Goal: Information Seeking & Learning: Learn about a topic

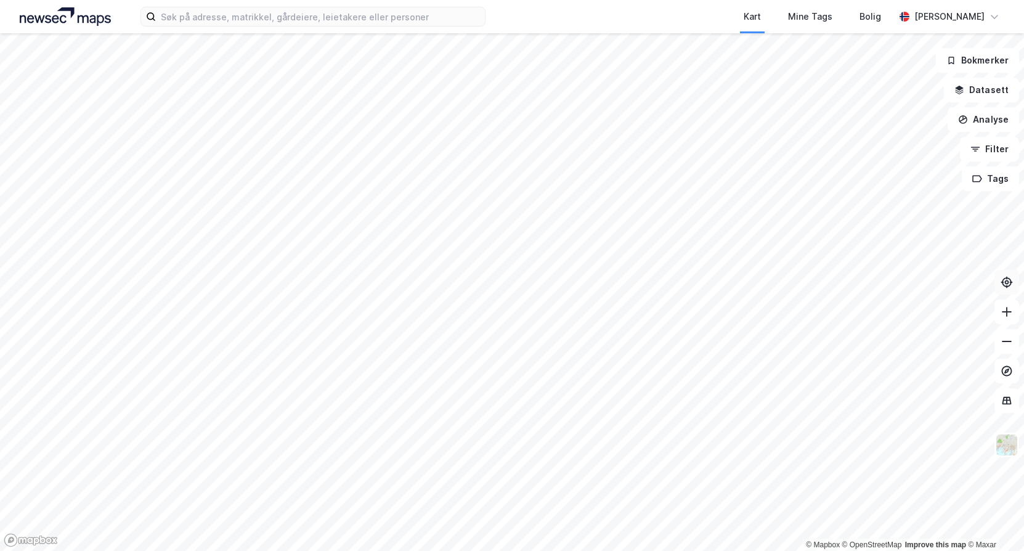
click at [1007, 286] on icon at bounding box center [1007, 282] width 10 height 10
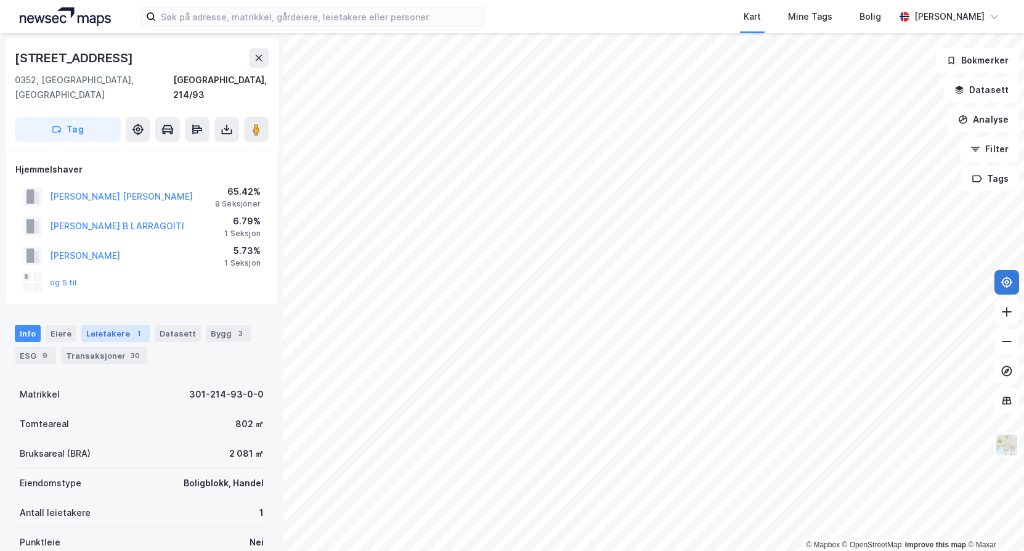
click at [87, 325] on div "Leietakere 1" at bounding box center [115, 333] width 68 height 17
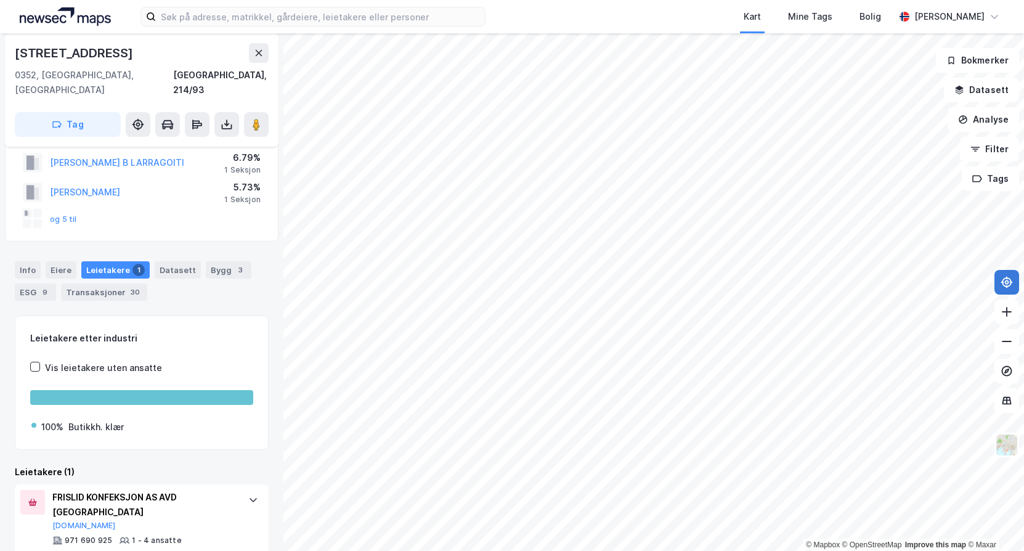
scroll to position [63, 0]
click at [55, 261] on div "Eiere" at bounding box center [61, 269] width 31 height 17
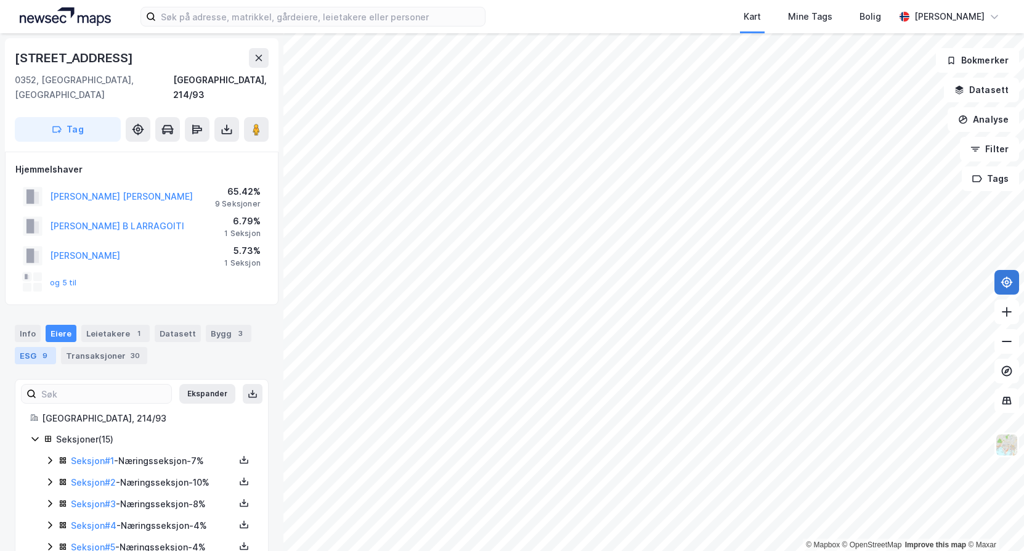
click at [39, 347] on div "ESG 9" at bounding box center [35, 355] width 41 height 17
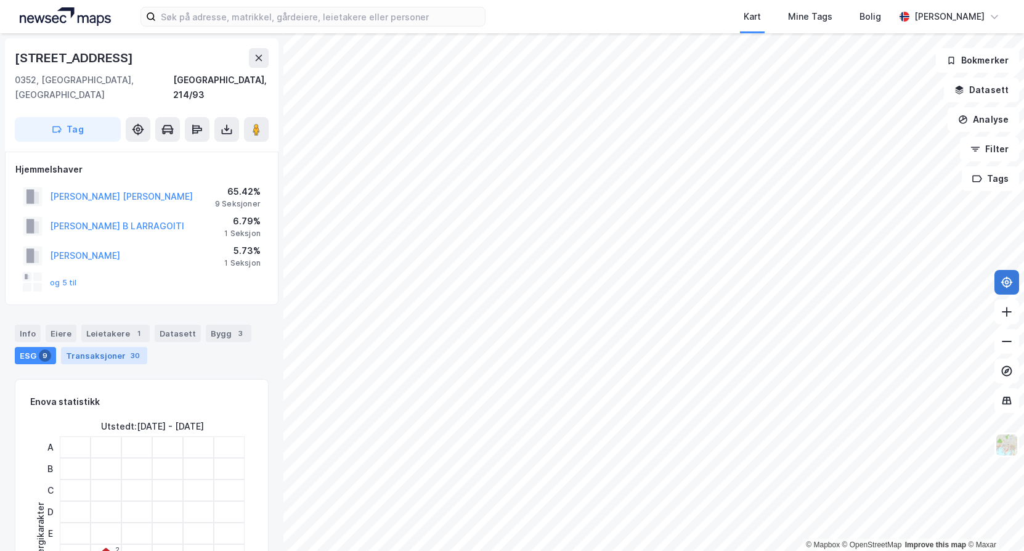
click at [87, 347] on div "Transaksjoner 30" at bounding box center [104, 355] width 86 height 17
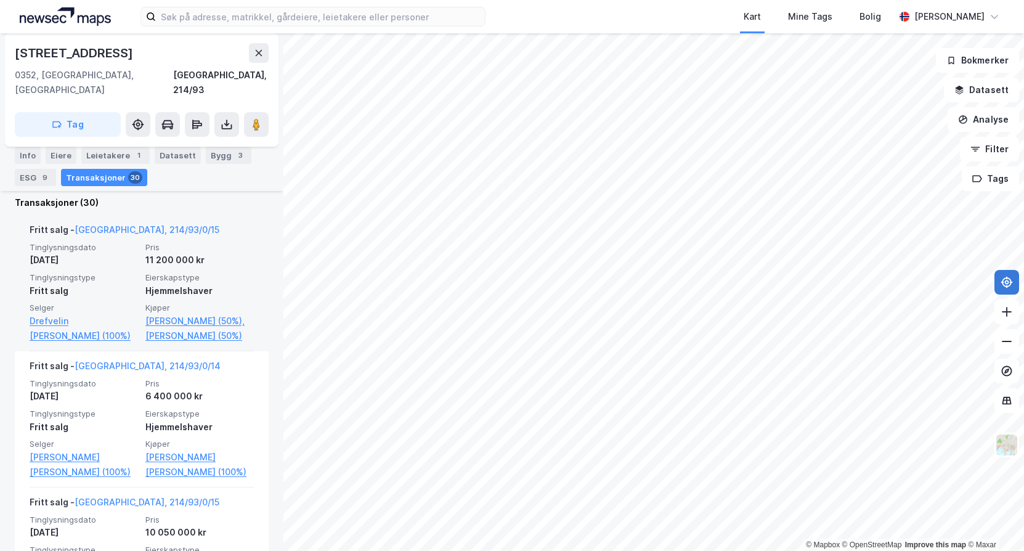
scroll to position [376, 0]
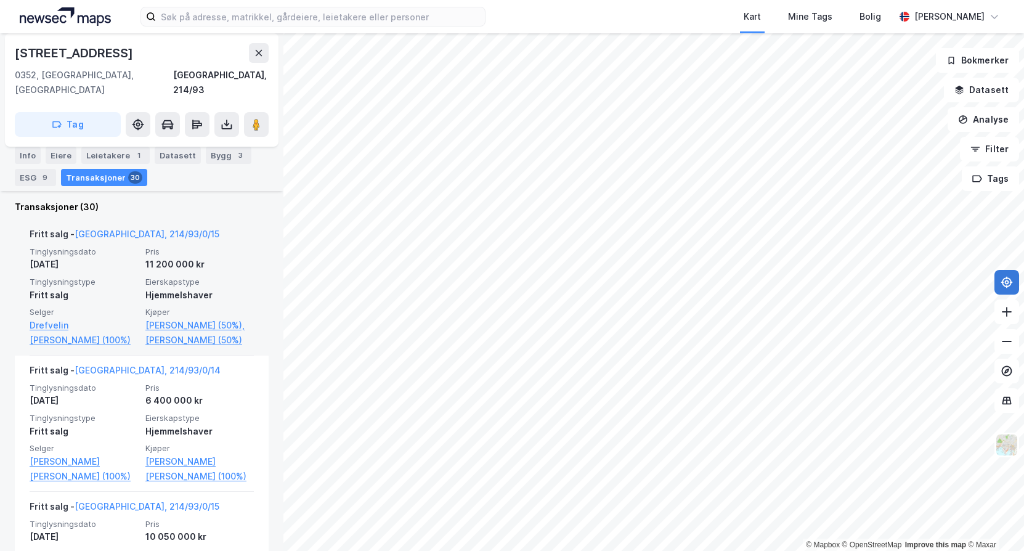
click at [124, 259] on div "Tinglysningsdato [DATE] Pris 11 200 000 kr Tinglysningstype Fritt salg Eierskap…" at bounding box center [142, 296] width 224 height 101
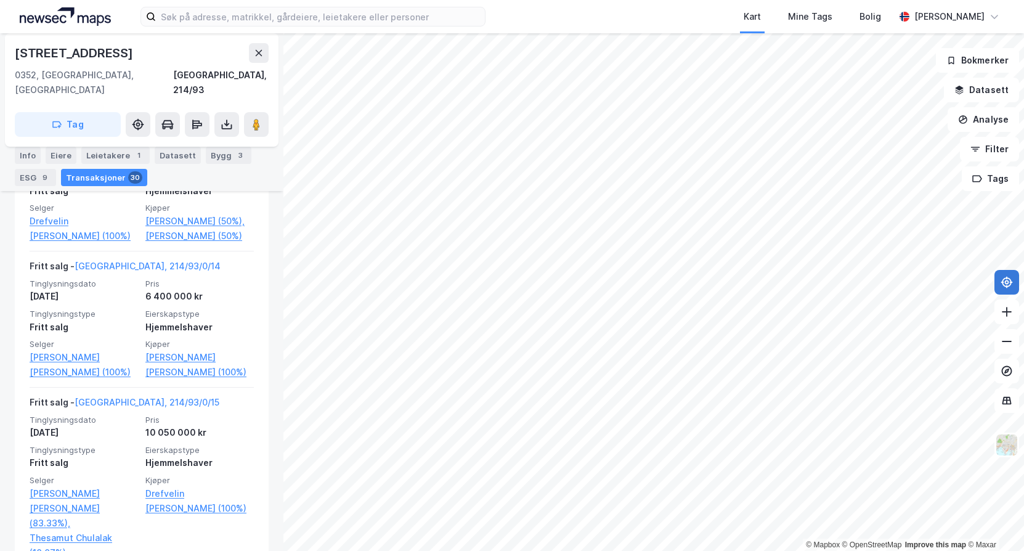
scroll to position [481, 0]
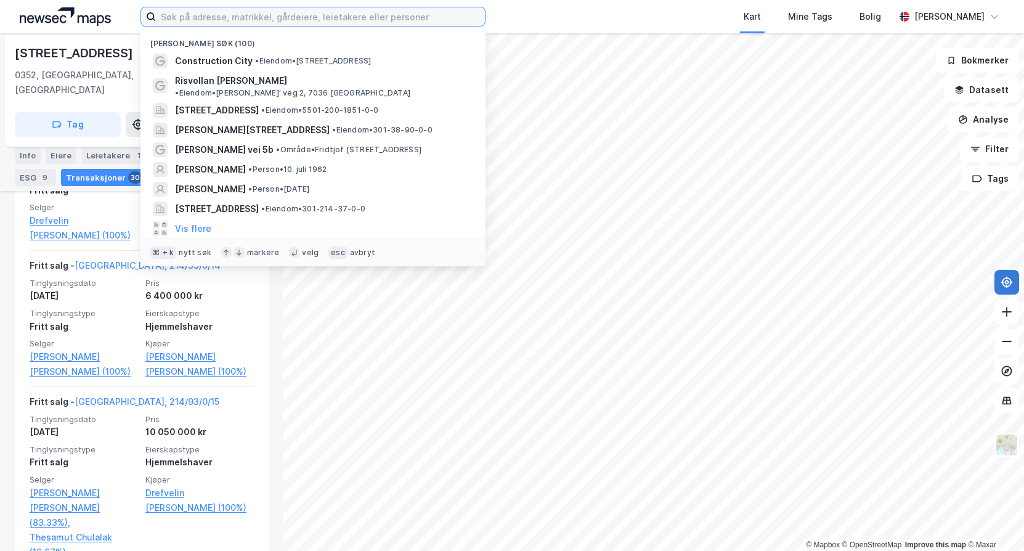
click at [200, 20] on input at bounding box center [320, 16] width 329 height 18
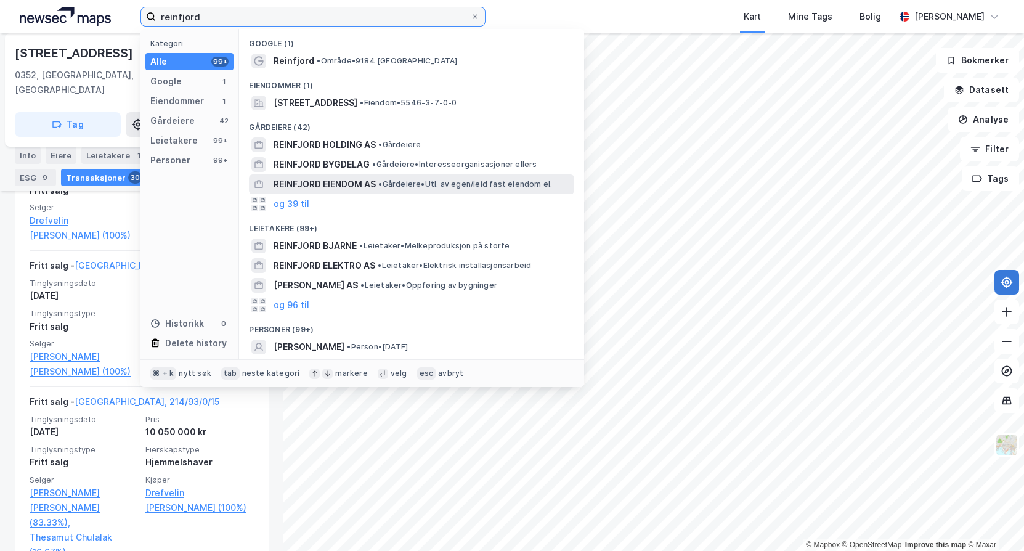
type input "reinfjord"
click at [341, 184] on span "REINFJORD EIENDOM AS" at bounding box center [325, 184] width 102 height 15
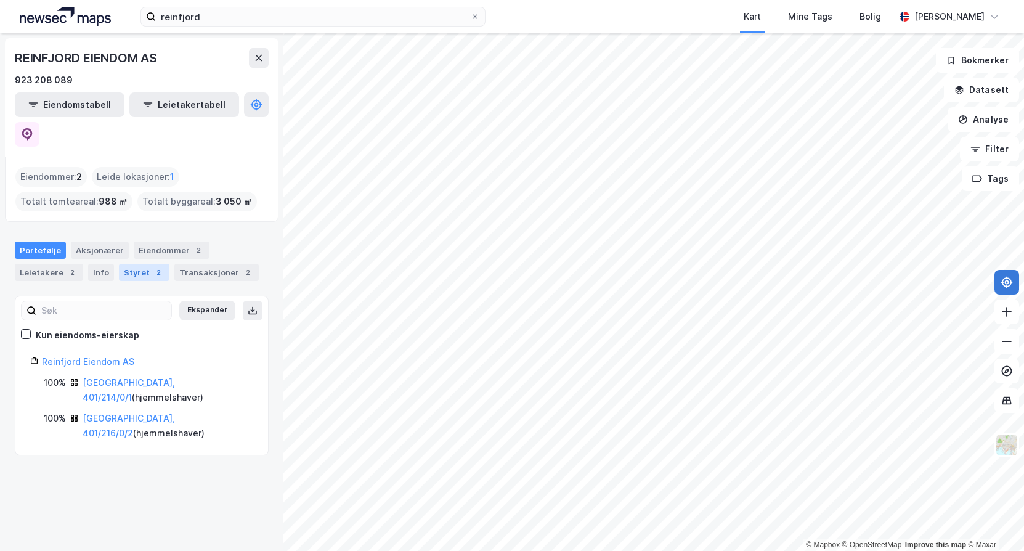
click at [153, 266] on div "2" at bounding box center [158, 272] width 12 height 12
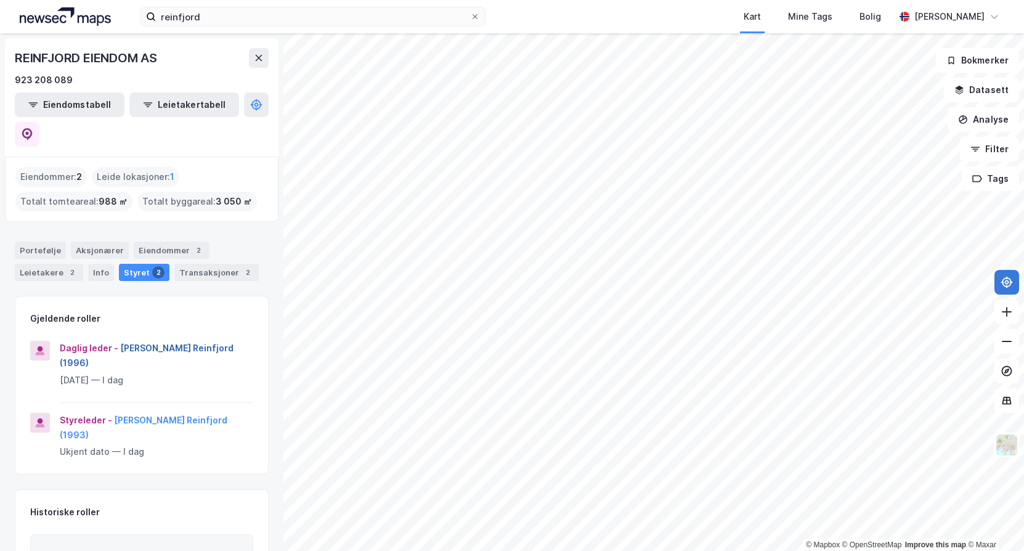
click at [0, 0] on button "[PERSON_NAME] Reinfjord (1996)" at bounding box center [0, 0] width 0 height 0
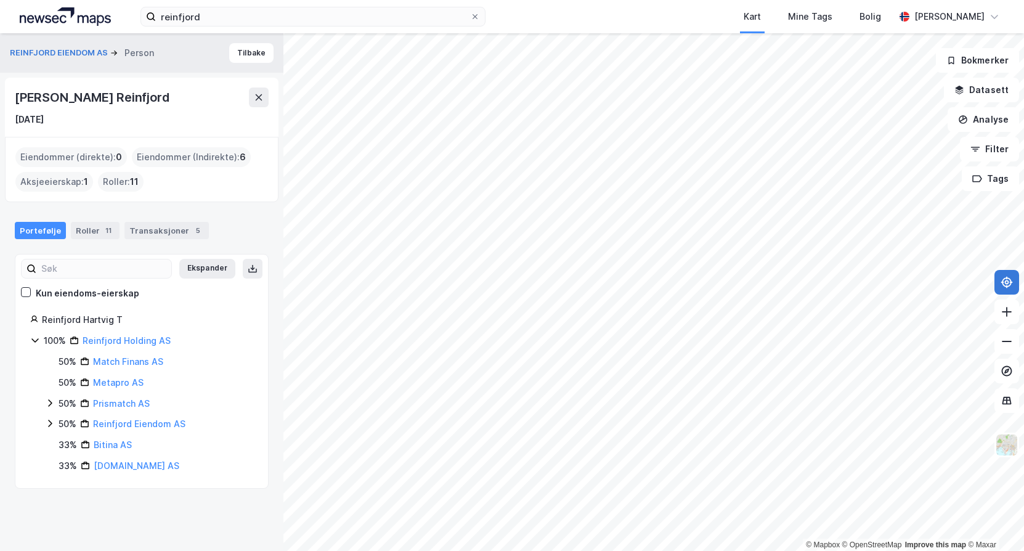
click at [52, 425] on icon at bounding box center [50, 423] width 10 height 10
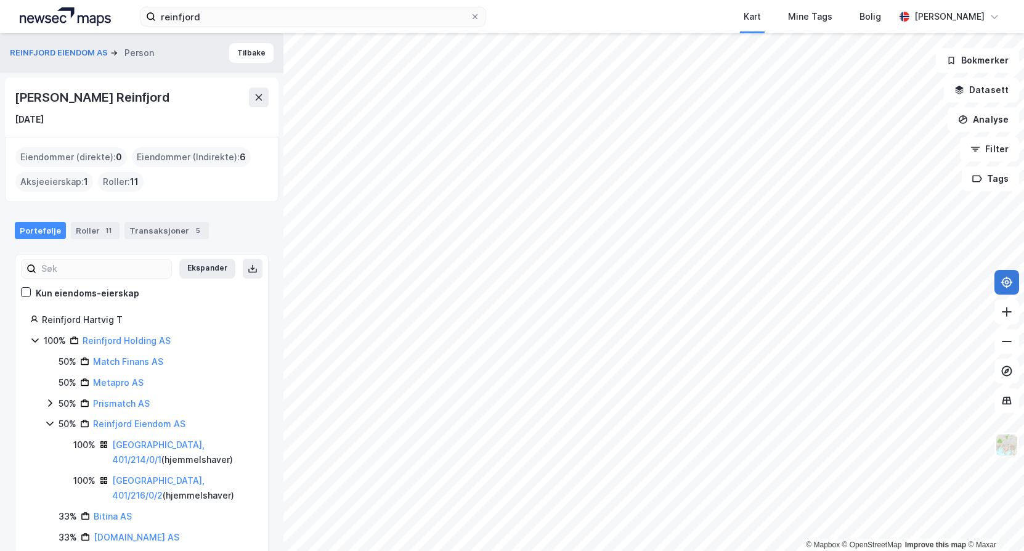
click at [51, 400] on icon at bounding box center [50, 403] width 10 height 10
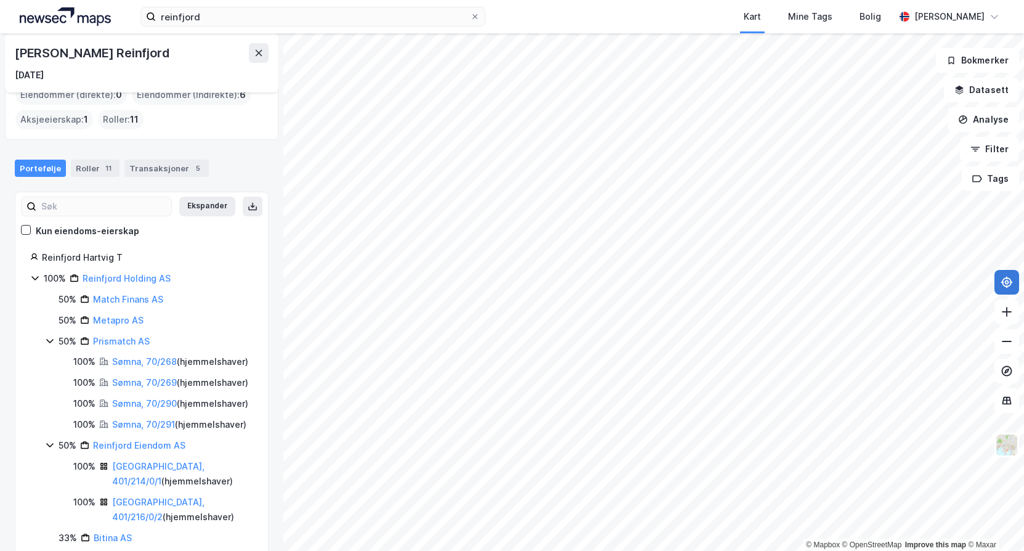
scroll to position [108, 0]
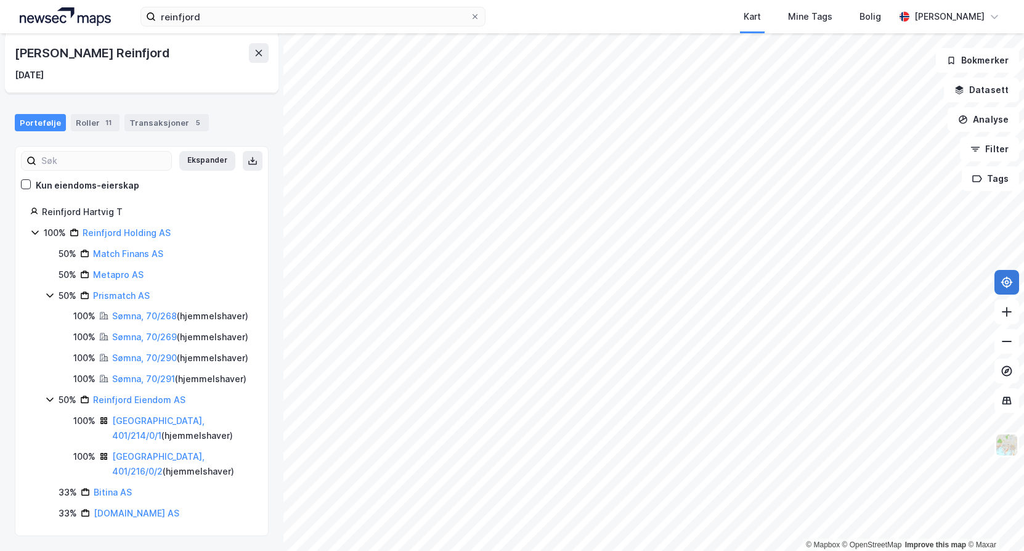
click at [31, 178] on div "Kun eiendoms-eierskap" at bounding box center [80, 185] width 118 height 15
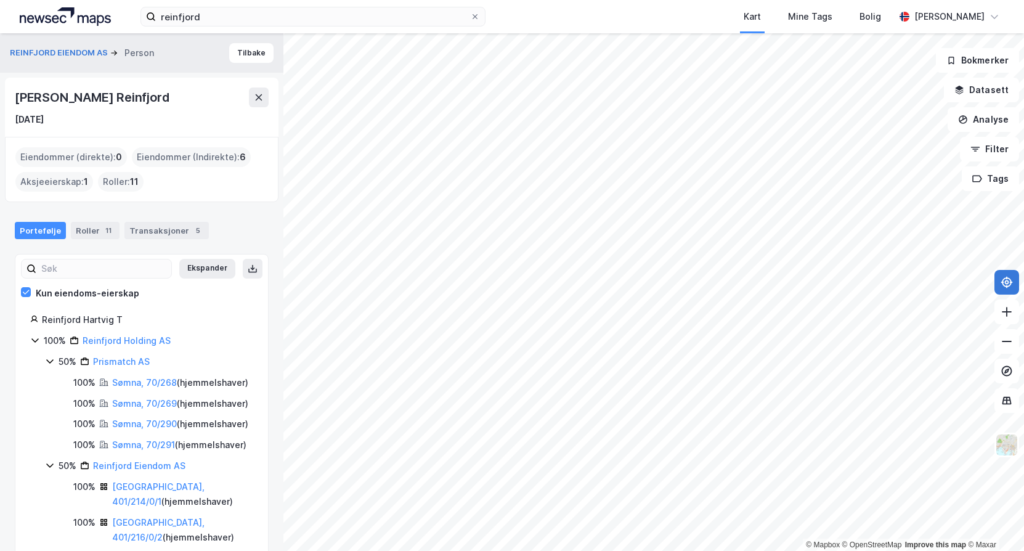
scroll to position [24, 0]
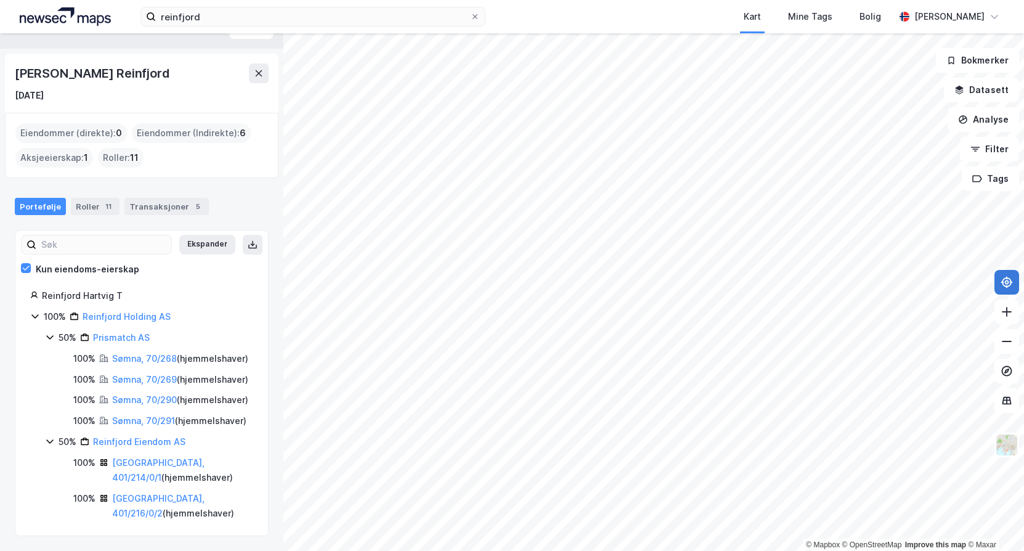
click at [26, 273] on div "Kun eiendoms-eierskap" at bounding box center [80, 269] width 118 height 15
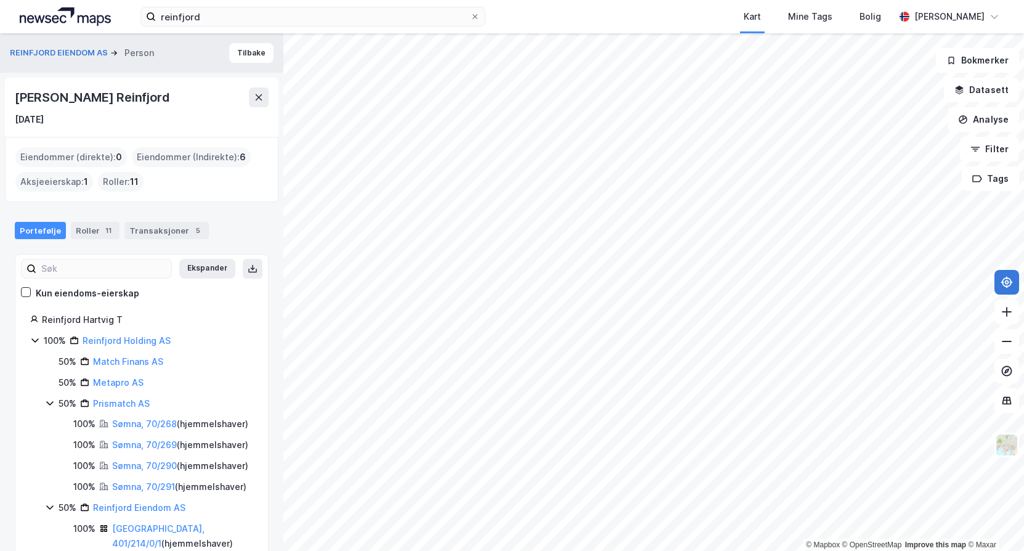
click at [86, 243] on div "Portefølje Roller 11 Transaksjoner 5" at bounding box center [141, 225] width 283 height 37
click at [102, 232] on div "11" at bounding box center [108, 230] width 12 height 12
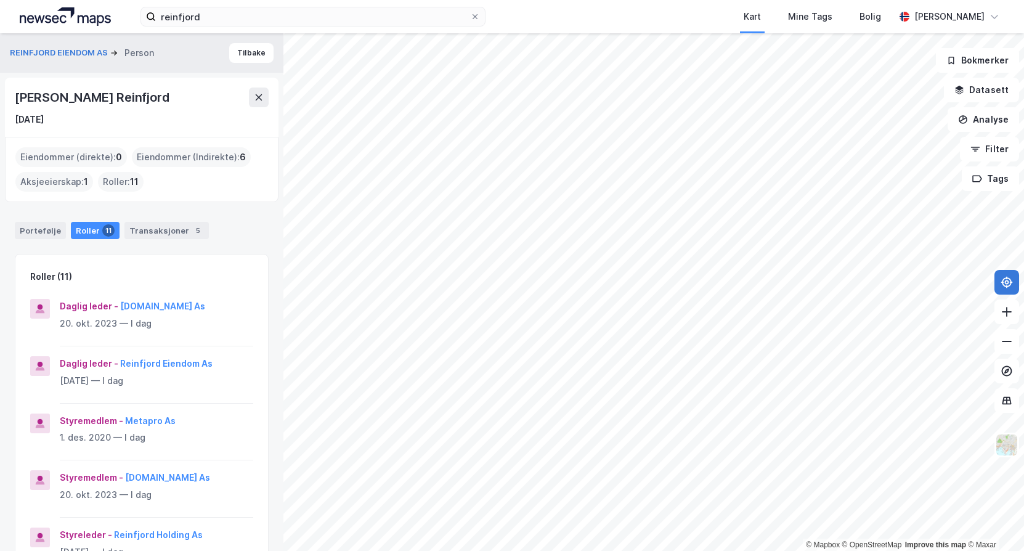
scroll to position [28, 0]
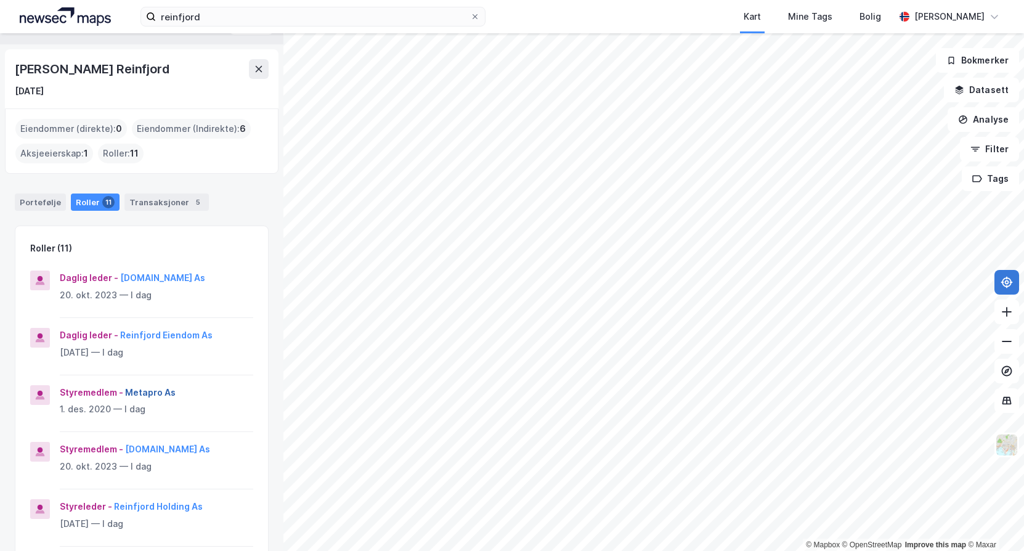
click at [0, 0] on button "Metapro As" at bounding box center [0, 0] width 0 height 0
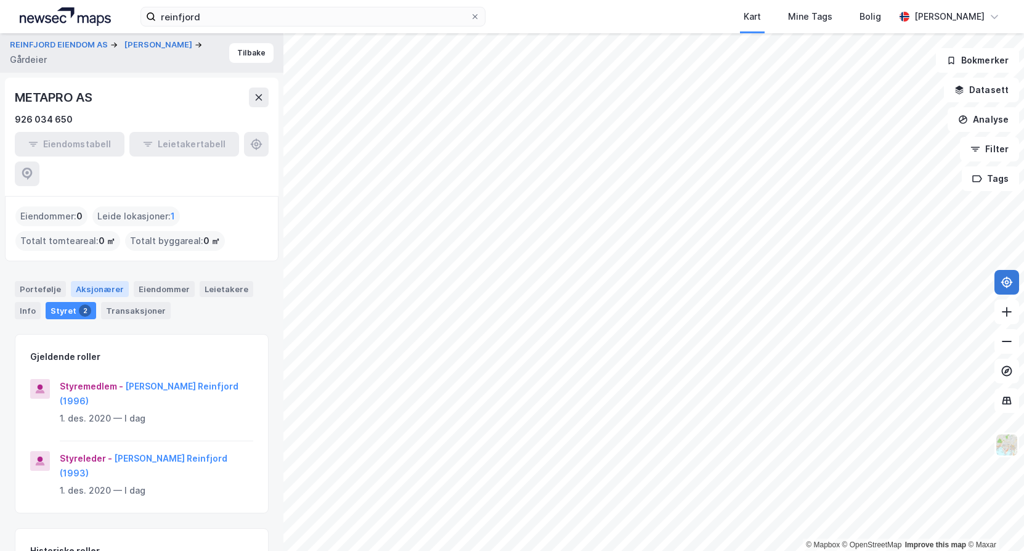
click at [104, 281] on div "Aksjonærer" at bounding box center [100, 289] width 58 height 16
